Goal: Book appointment/travel/reservation

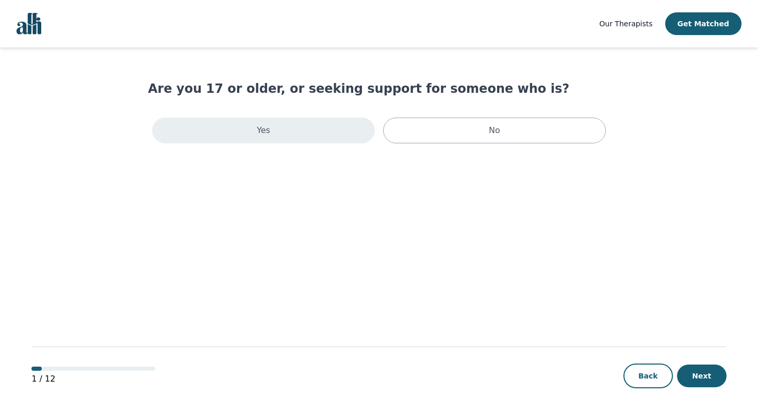
click at [336, 142] on div "Yes" at bounding box center [263, 131] width 223 height 26
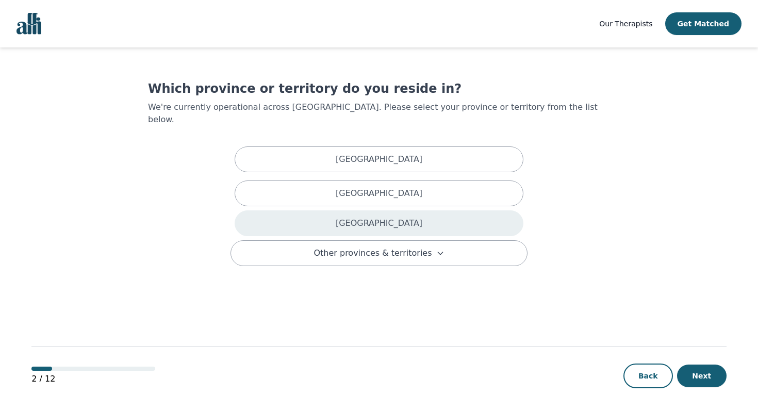
click at [391, 217] on p "[GEOGRAPHIC_DATA]" at bounding box center [379, 223] width 87 height 12
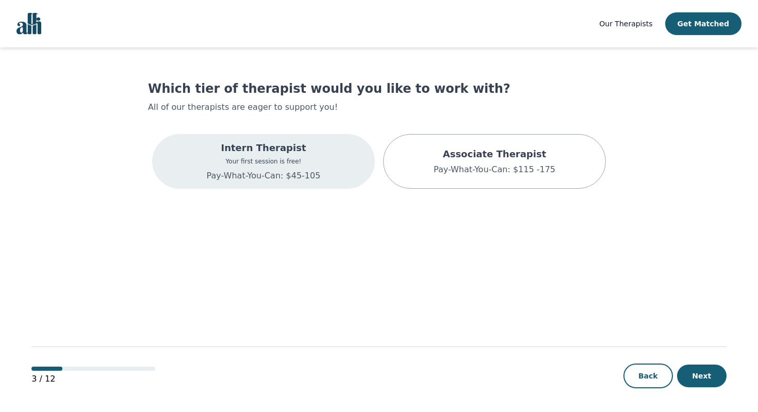
click at [363, 178] on div "Intern Therapist Your first session is free! Pay-What-You-Can: $45-105" at bounding box center [263, 161] width 223 height 55
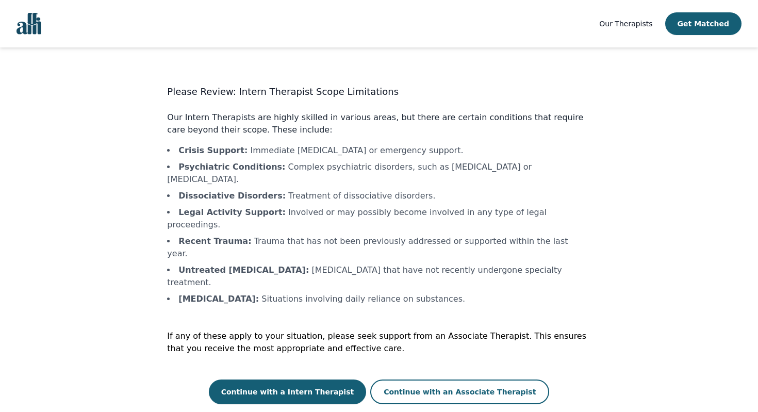
drag, startPoint x: 343, startPoint y: 351, endPoint x: 345, endPoint y: 337, distance: 14.1
click at [345, 337] on div "Please Review: Intern Therapist Scope Limitations Our Intern Therapists are hig…" at bounding box center [378, 245] width 423 height 320
click at [331, 379] on button "Continue with a Intern Therapist" at bounding box center [288, 391] width 158 height 25
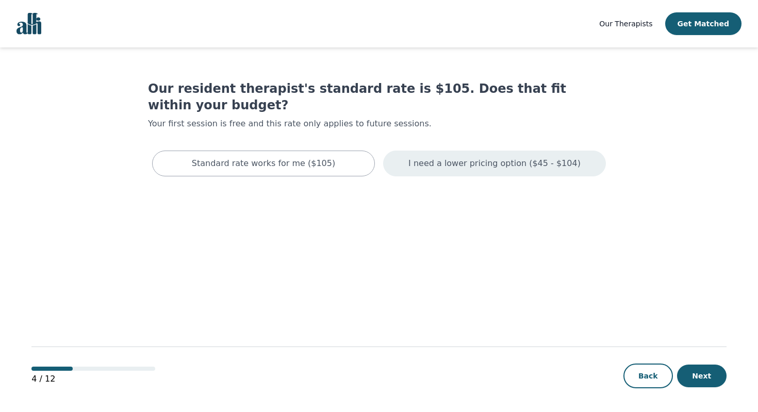
click at [393, 151] on div "I need a lower pricing option ($45 - $104)" at bounding box center [494, 164] width 223 height 26
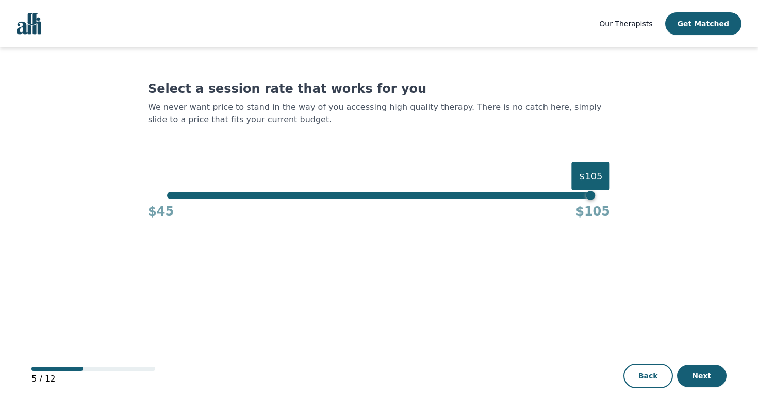
drag, startPoint x: 587, startPoint y: 199, endPoint x: 541, endPoint y: 181, distance: 48.8
click at [418, 199] on div "$45 $105" at bounding box center [379, 209] width 462 height 21
drag, startPoint x: 592, startPoint y: 201, endPoint x: 570, endPoint y: 199, distance: 22.2
click at [569, 199] on div "$45 $105" at bounding box center [379, 209] width 462 height 21
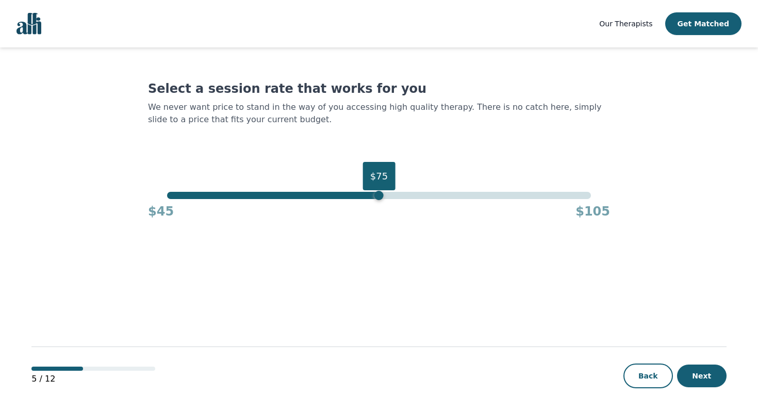
drag, startPoint x: 589, startPoint y: 200, endPoint x: 378, endPoint y: 199, distance: 210.9
click at [378, 199] on div "$75" at bounding box center [378, 195] width 9 height 9
click at [694, 373] on button "Next" at bounding box center [701, 376] width 49 height 23
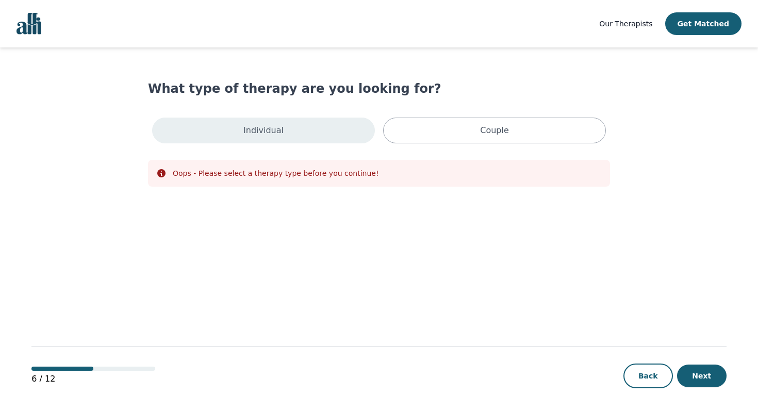
click at [352, 121] on div "Individual" at bounding box center [263, 131] width 223 height 26
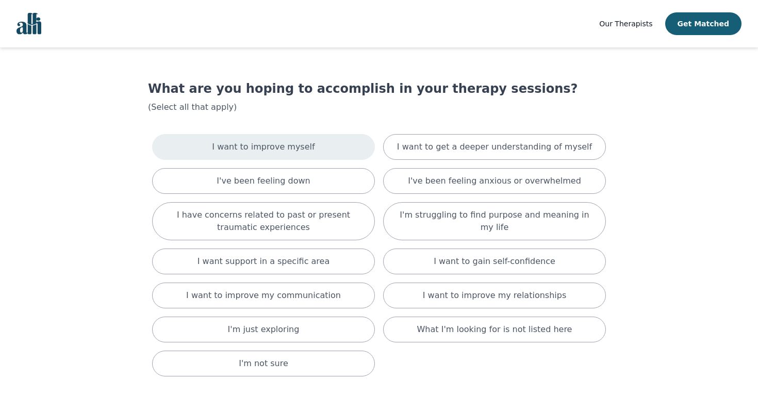
click at [326, 144] on div "I want to improve myself" at bounding box center [263, 147] width 223 height 26
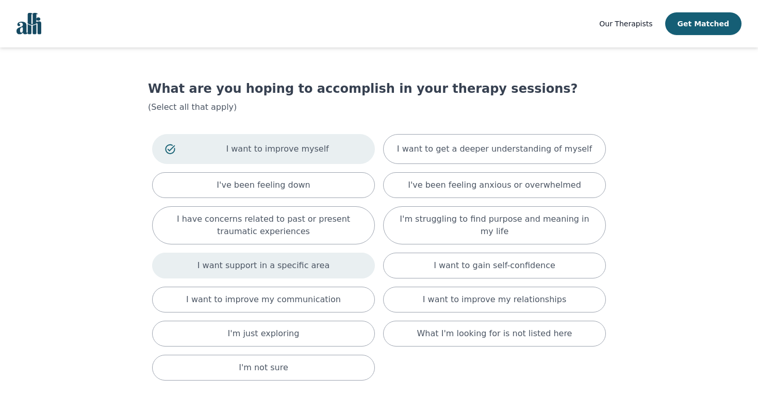
click at [349, 273] on div "I want support in a specific area" at bounding box center [263, 266] width 223 height 26
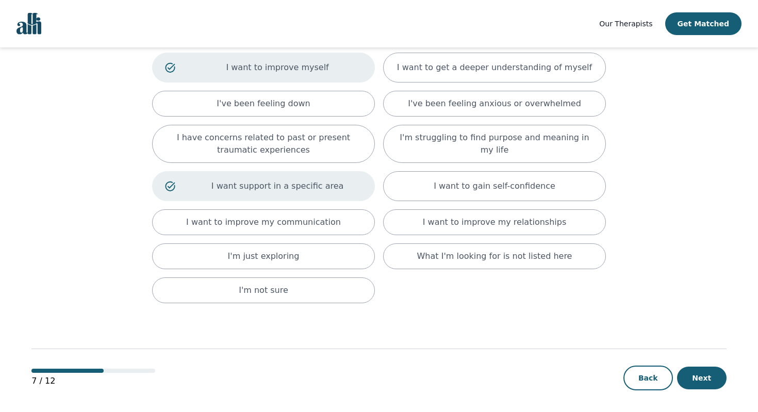
scroll to position [85, 0]
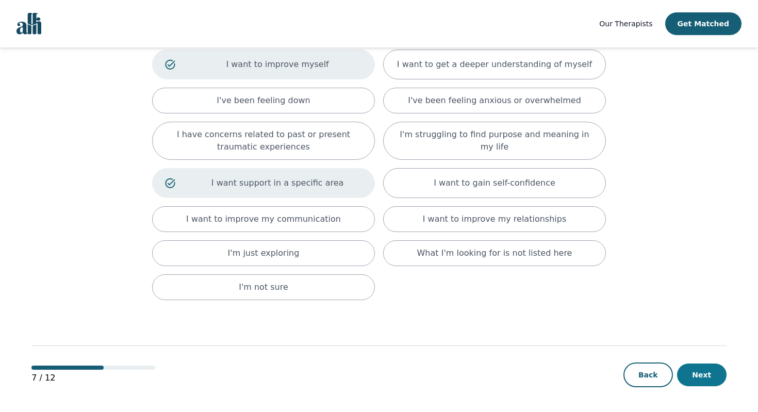
click at [714, 368] on button "Next" at bounding box center [701, 375] width 49 height 23
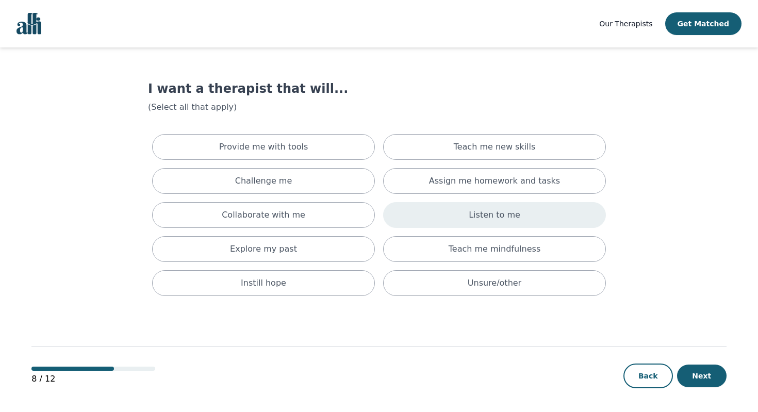
click at [468, 210] on div "Listen to me" at bounding box center [494, 215] width 223 height 26
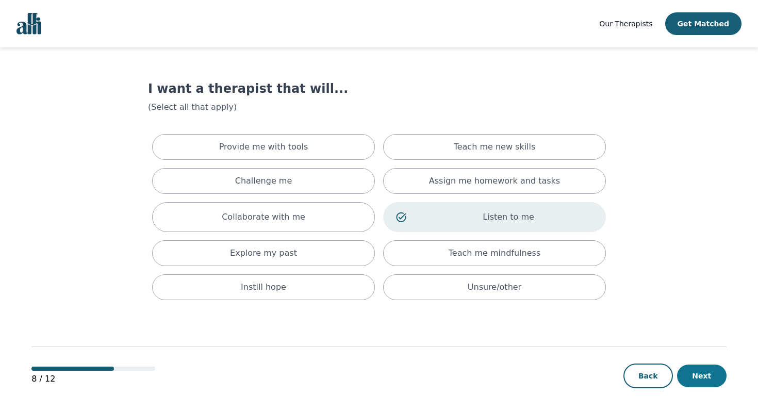
click at [721, 367] on button "Next" at bounding box center [701, 376] width 49 height 23
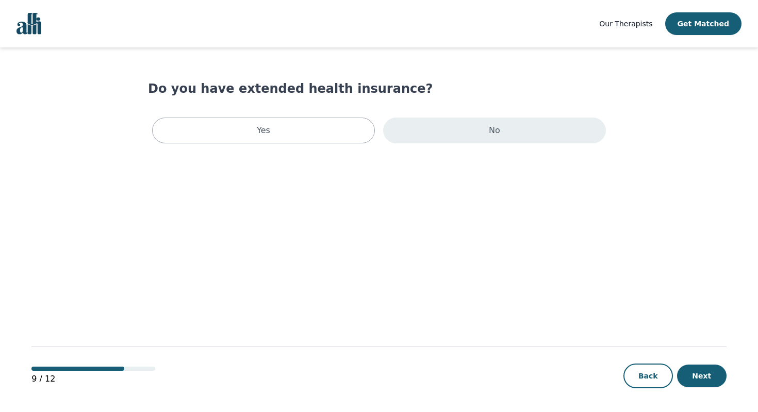
click at [445, 135] on div "No" at bounding box center [494, 131] width 223 height 26
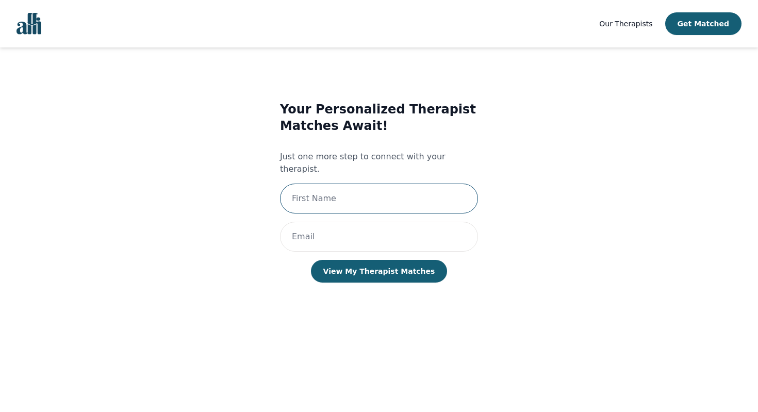
click at [408, 191] on input "text" at bounding box center [379, 199] width 198 height 30
type input "[PERSON_NAME]"
click at [380, 238] on input "email" at bounding box center [379, 237] width 198 height 30
type input "[EMAIL_ADDRESS][DOMAIN_NAME]"
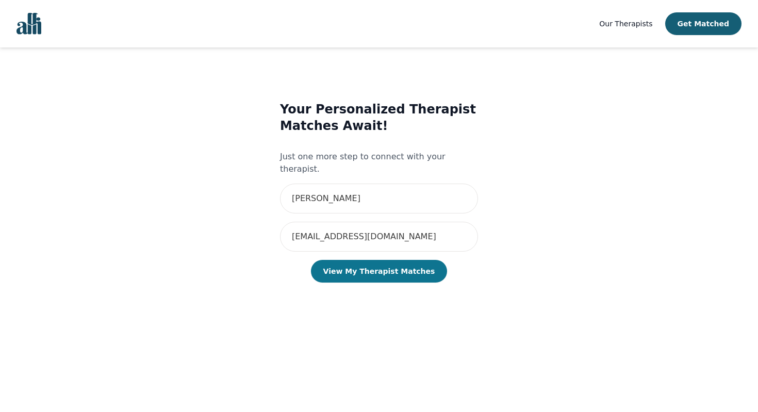
click at [374, 260] on button "View My Therapist Matches" at bounding box center [379, 271] width 137 height 23
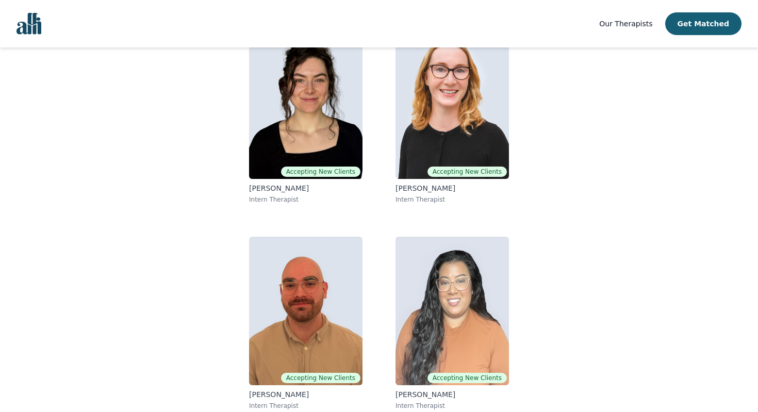
scroll to position [126, 0]
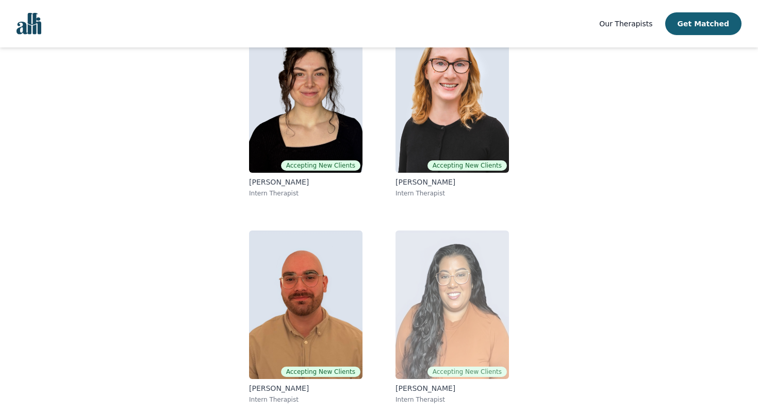
click at [465, 299] on img at bounding box center [451, 304] width 113 height 148
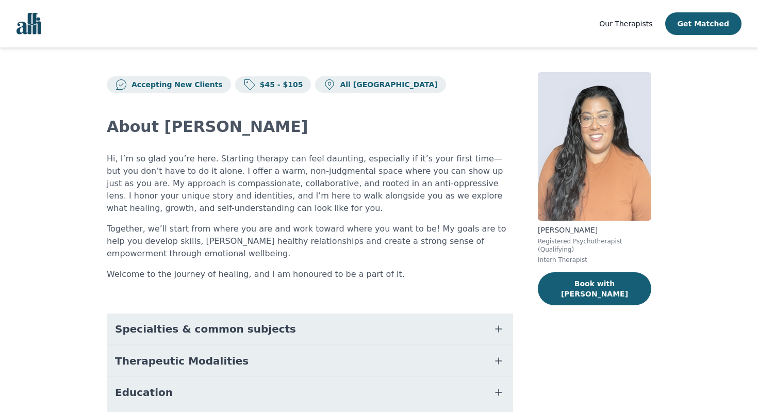
scroll to position [21, 0]
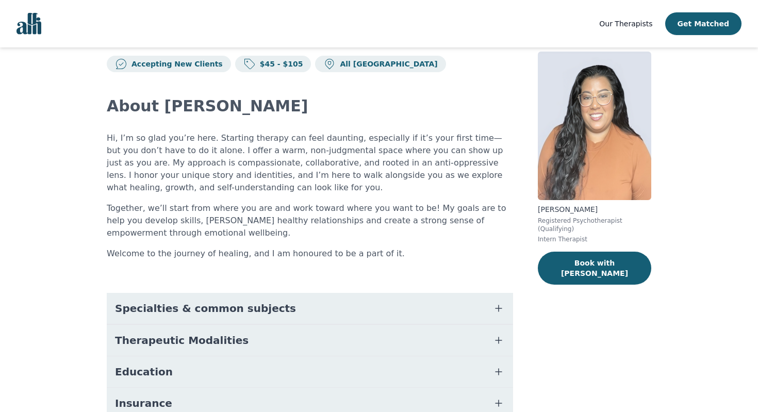
click at [493, 309] on icon "button" at bounding box center [498, 308] width 12 height 12
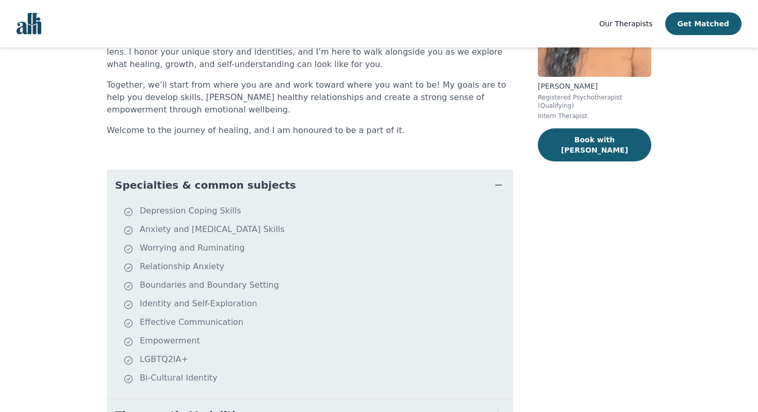
scroll to position [144, 0]
click at [617, 141] on button "Book with [PERSON_NAME]" at bounding box center [594, 144] width 113 height 33
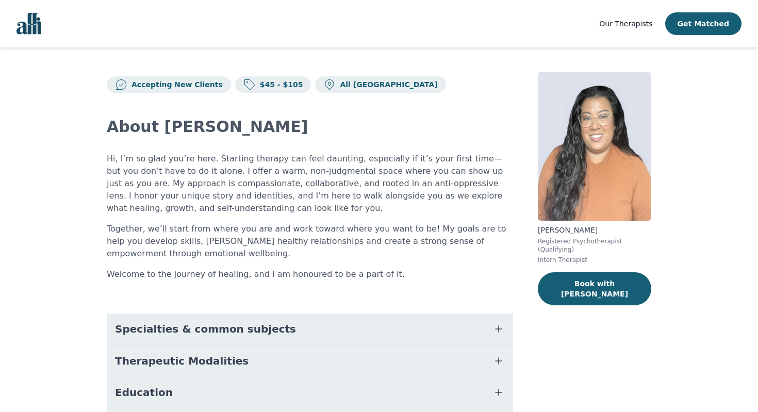
scroll to position [126, 0]
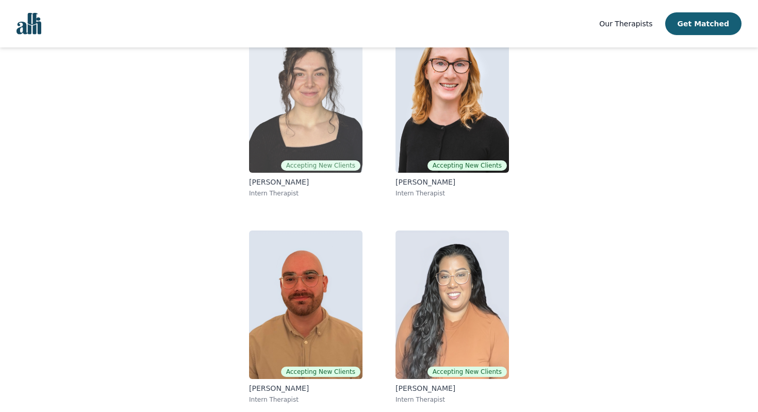
click at [315, 121] on img at bounding box center [305, 98] width 113 height 148
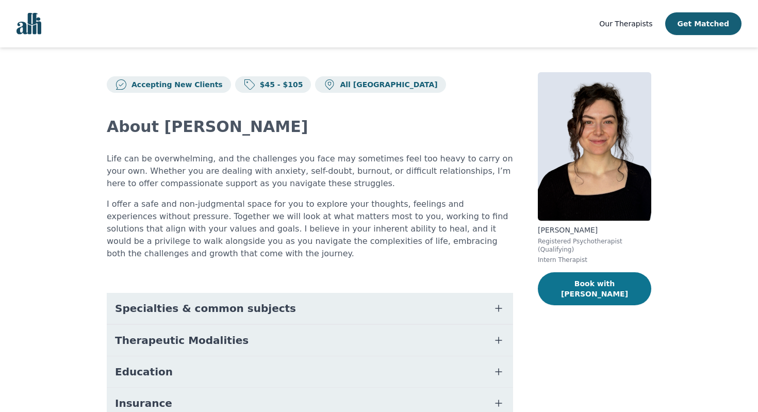
click at [588, 286] on button "Book with [PERSON_NAME]" at bounding box center [594, 288] width 113 height 33
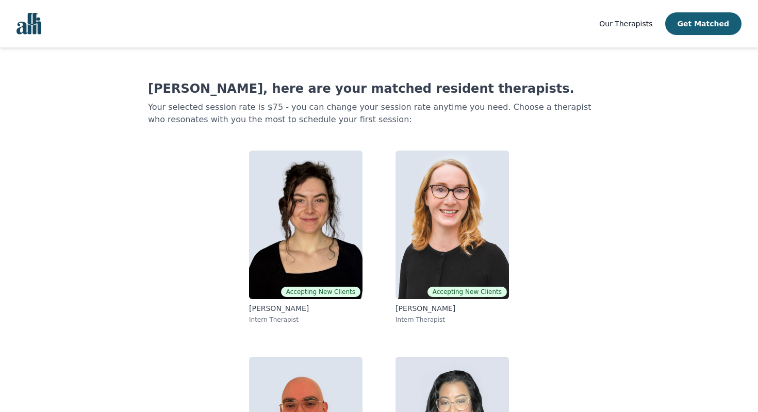
scroll to position [107, 0]
